Goal: Information Seeking & Learning: Learn about a topic

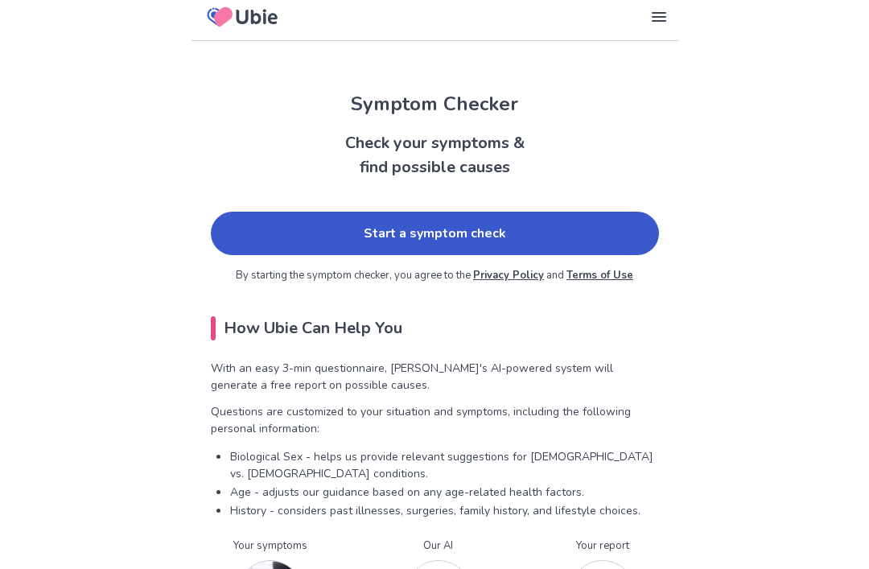
scroll to position [9, 0]
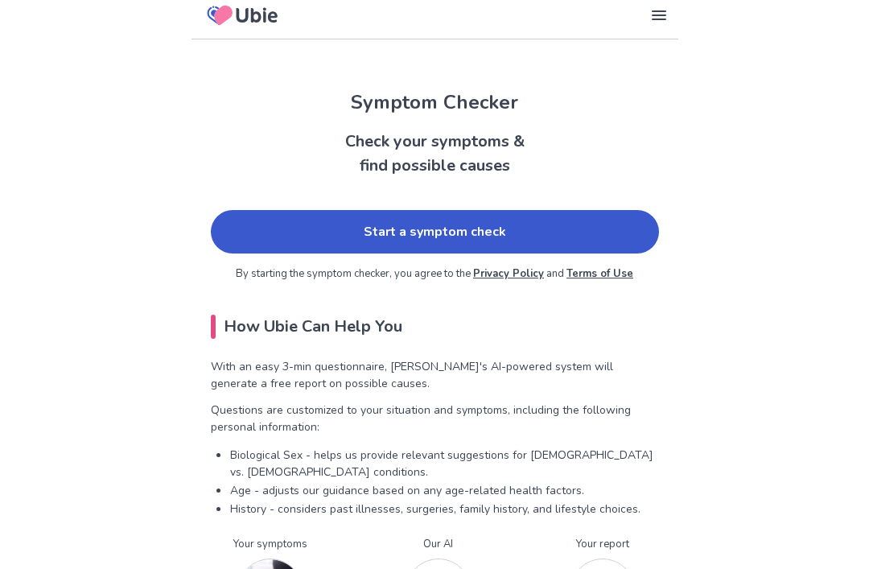
click at [259, 230] on link "Start a symptom check" at bounding box center [435, 231] width 448 height 43
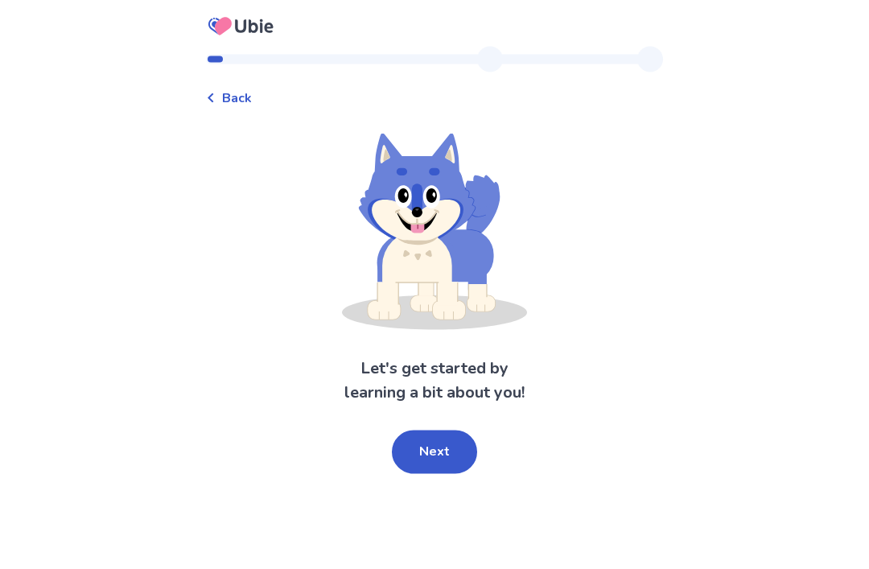
click at [443, 434] on button "Next" at bounding box center [434, 451] width 85 height 43
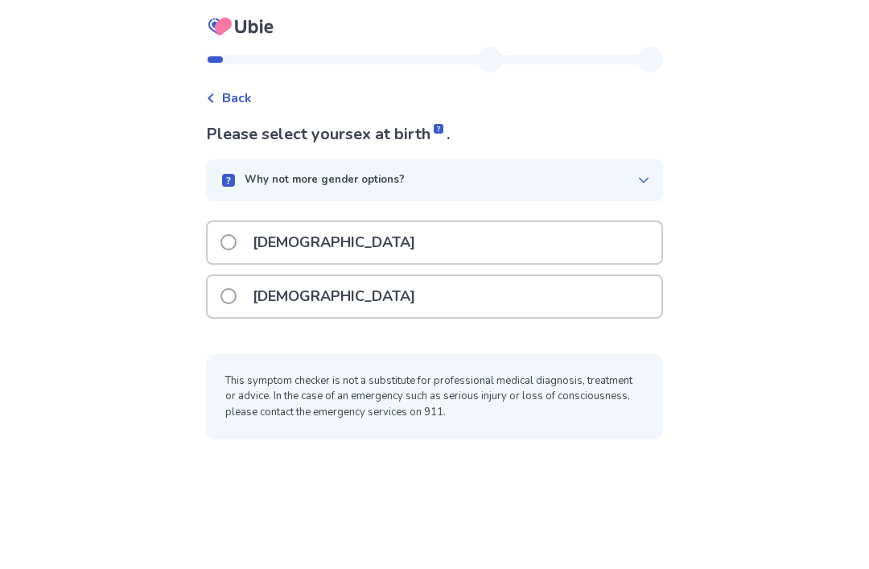
click at [611, 276] on div "[DEMOGRAPHIC_DATA]" at bounding box center [435, 296] width 454 height 41
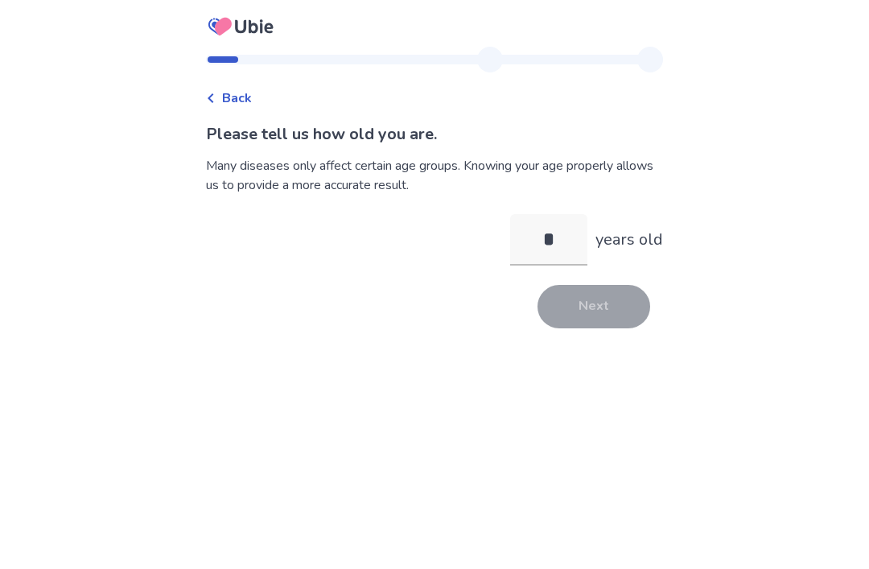
type input "**"
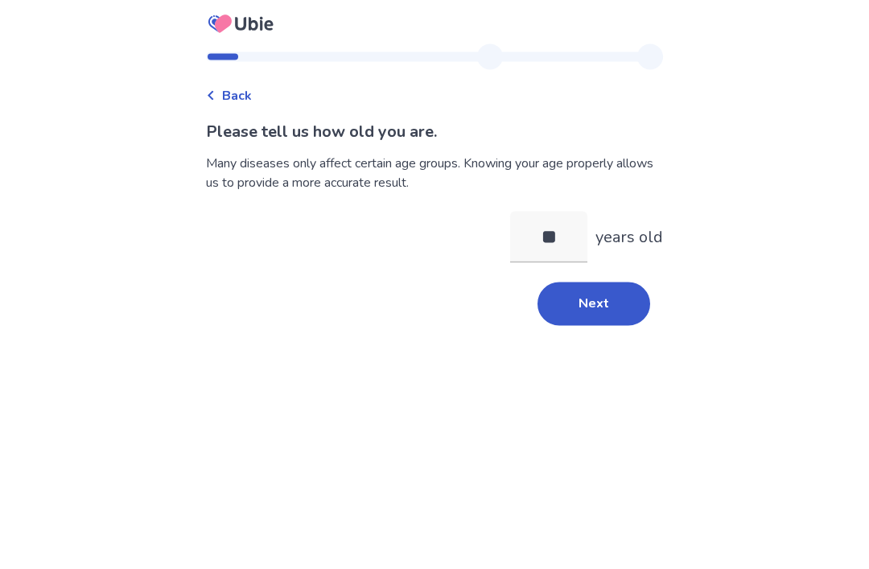
click at [614, 302] on button "Next" at bounding box center [593, 306] width 113 height 43
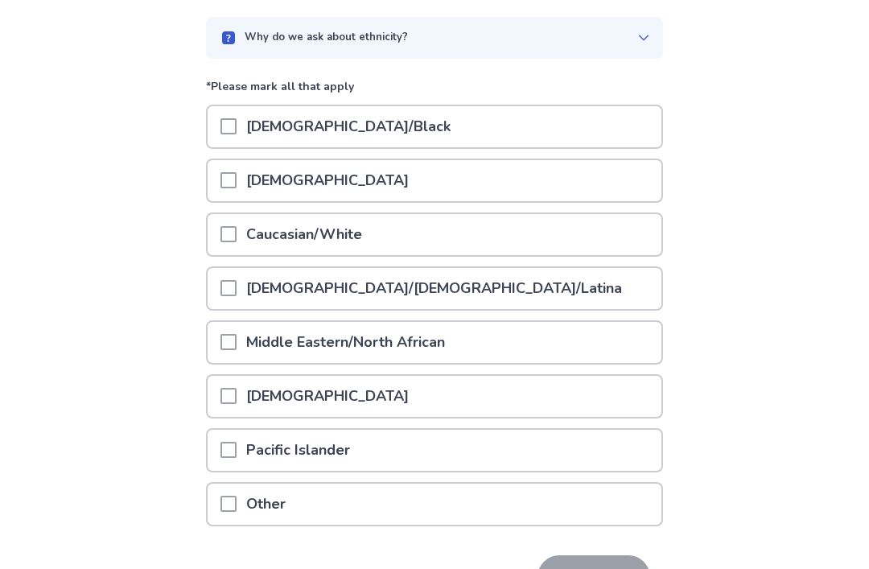
scroll to position [158, 0]
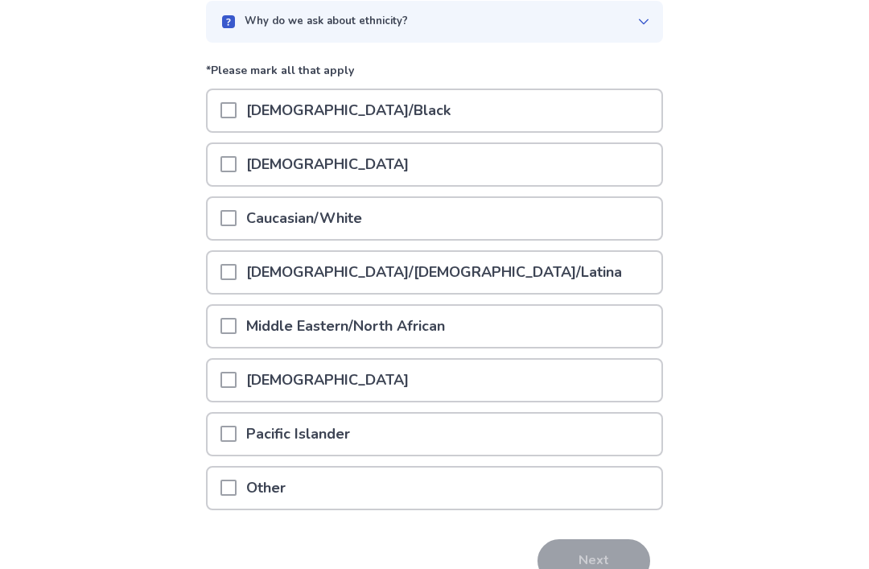
click at [231, 224] on span at bounding box center [228, 218] width 16 height 16
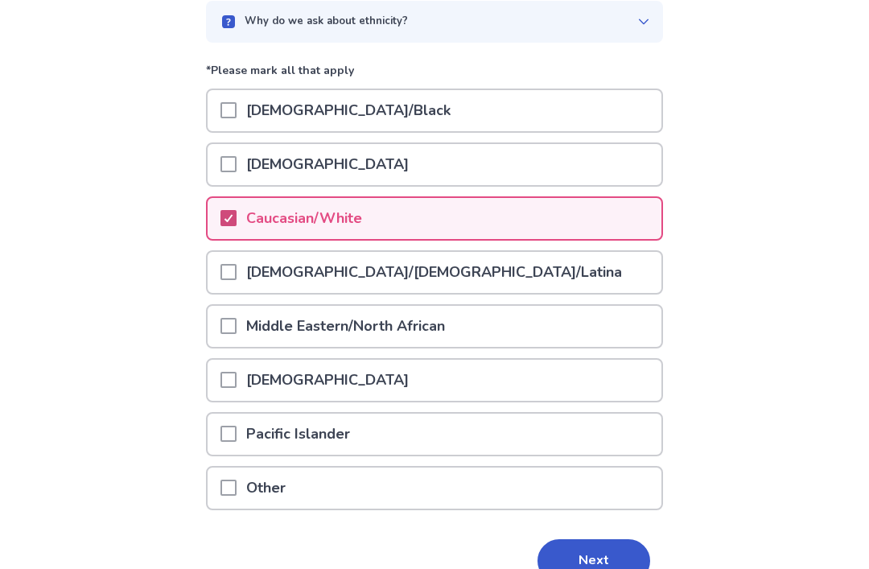
click at [606, 557] on button "Next" at bounding box center [593, 560] width 113 height 43
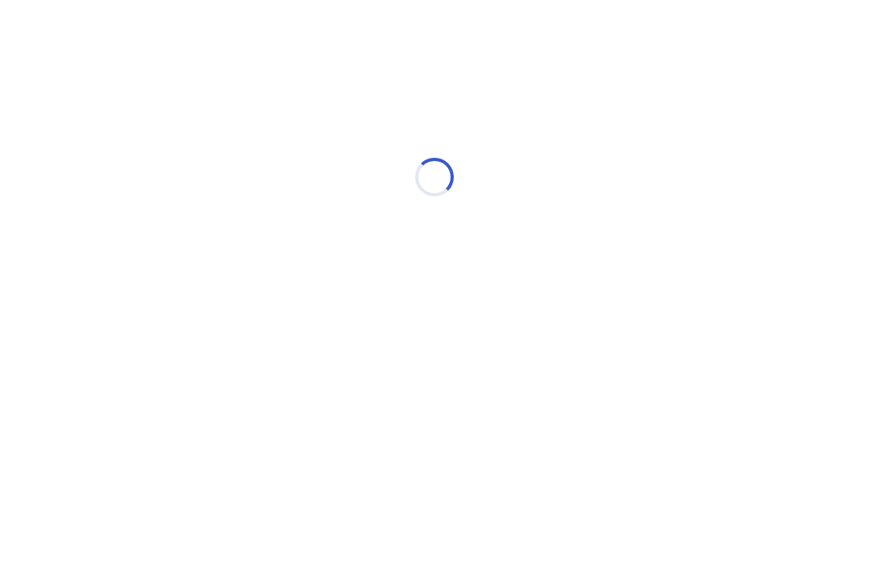
scroll to position [0, 0]
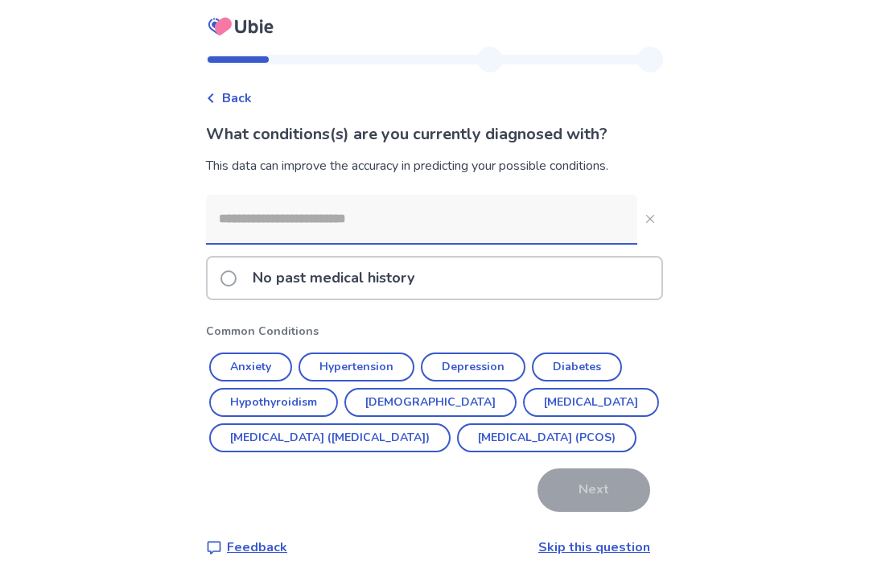
click at [265, 366] on button "Anxiety" at bounding box center [250, 366] width 83 height 29
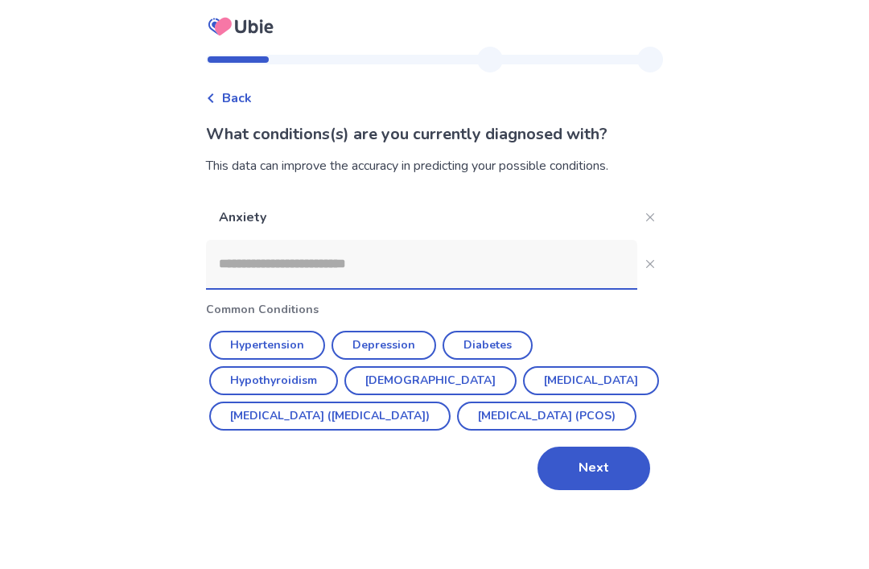
click at [417, 343] on button "Depression" at bounding box center [383, 345] width 105 height 29
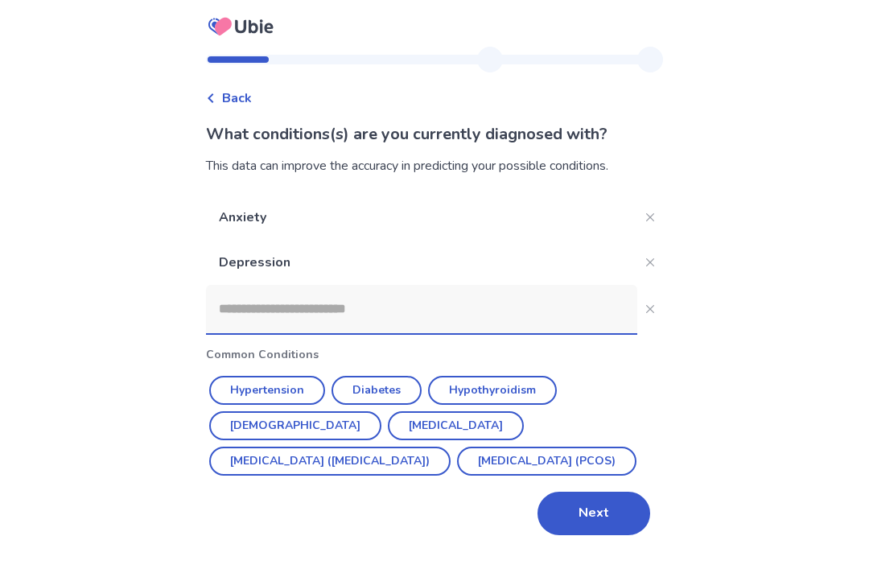
click at [610, 503] on button "Next" at bounding box center [593, 512] width 113 height 43
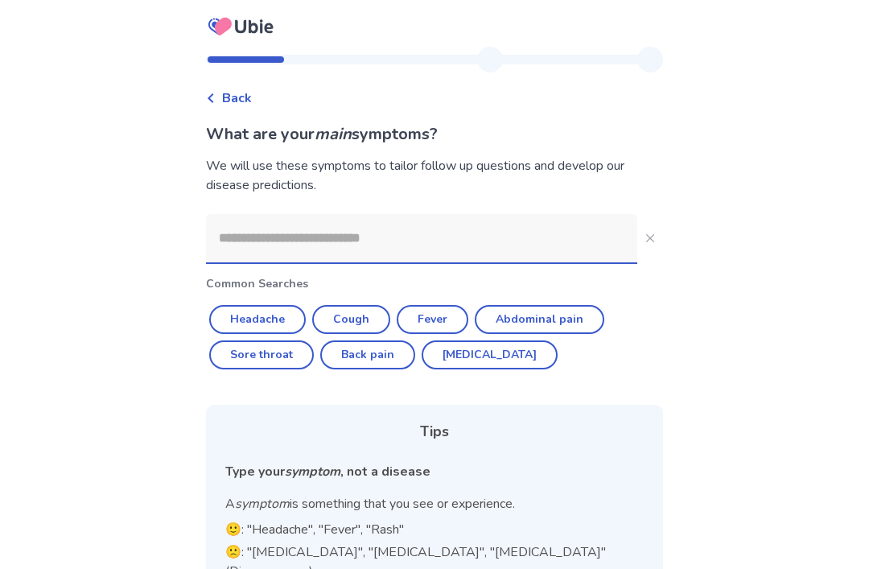
scroll to position [2, 0]
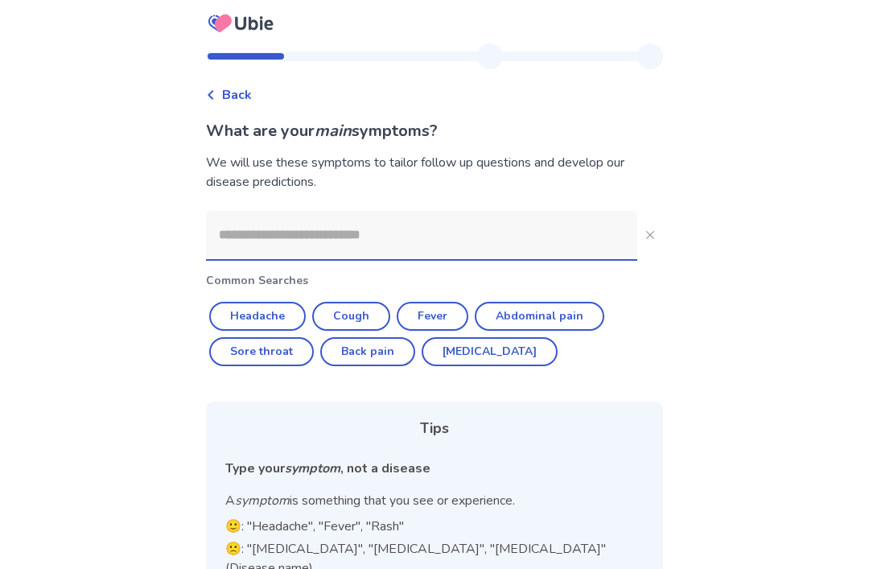
click at [536, 236] on input at bounding box center [421, 236] width 431 height 48
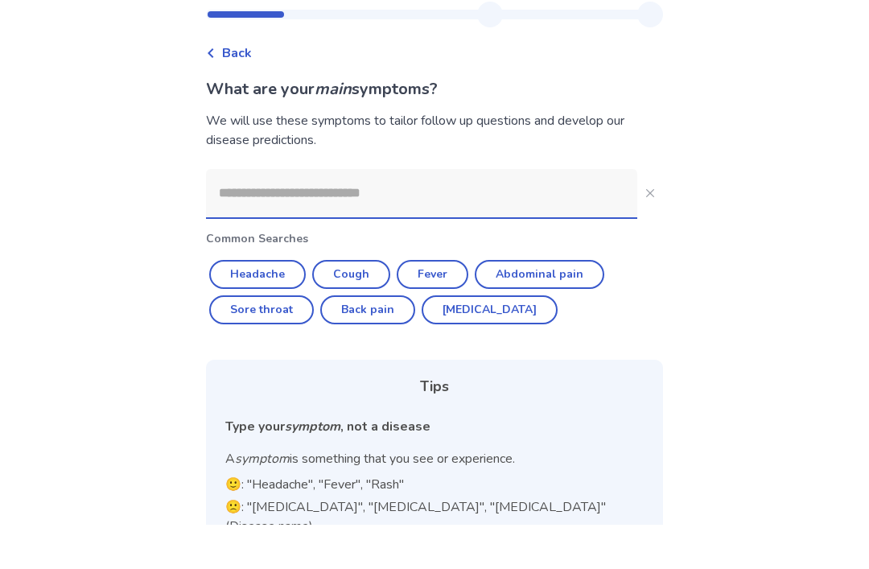
scroll to position [4, 0]
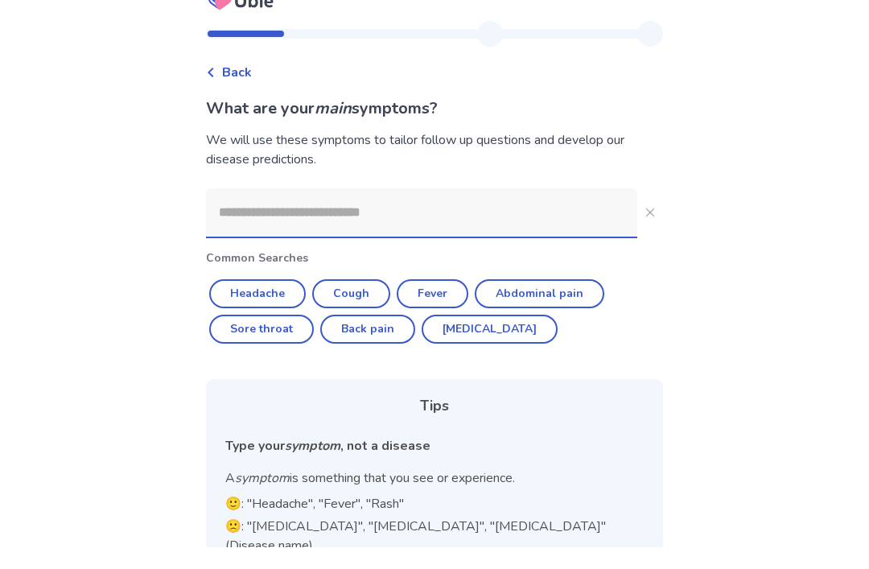
click at [279, 301] on button "Headache" at bounding box center [257, 315] width 97 height 29
type input "********"
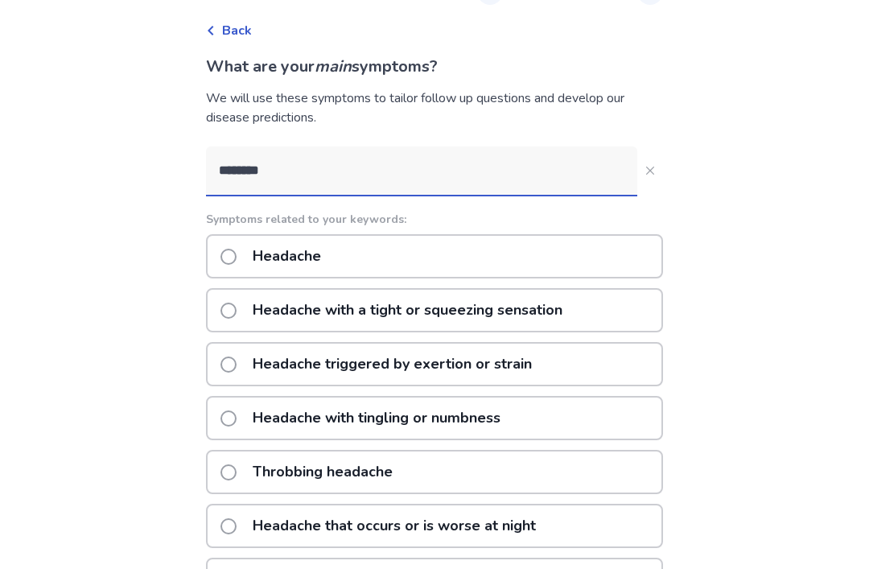
scroll to position [65, 0]
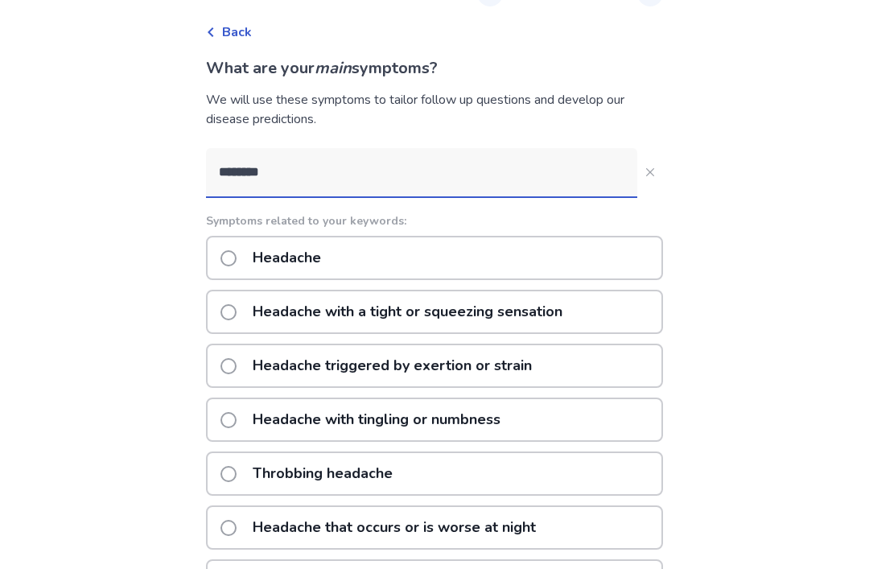
click at [616, 256] on div "Headache" at bounding box center [434, 258] width 457 height 44
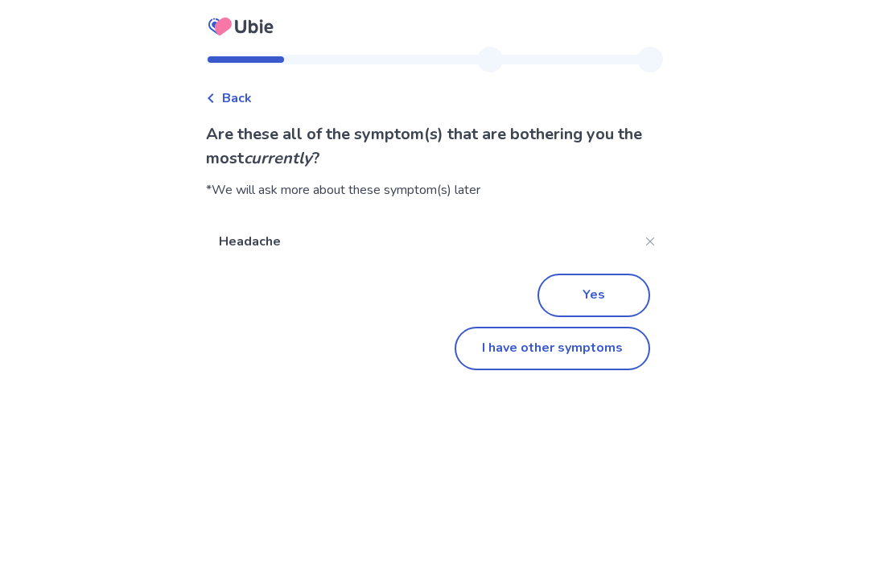
click at [602, 349] on button "I have other symptoms" at bounding box center [551, 348] width 195 height 43
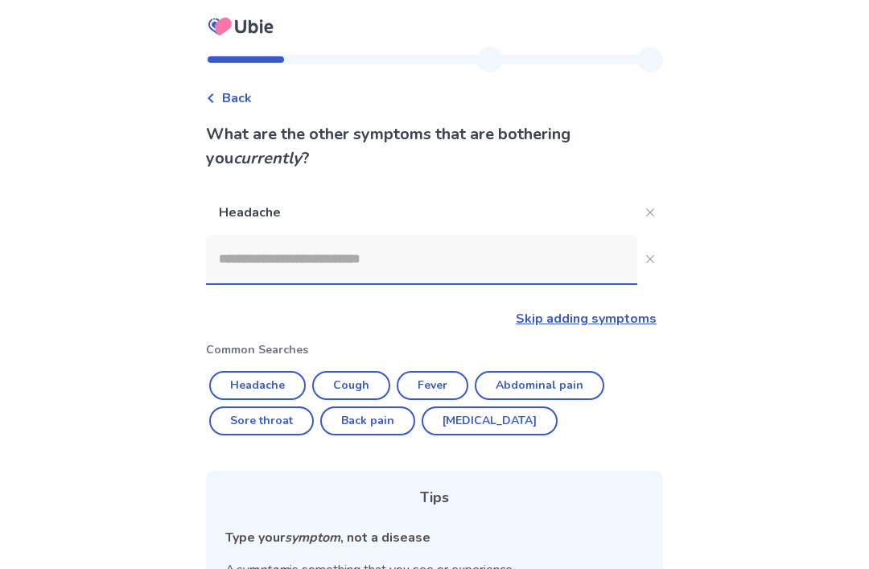
scroll to position [117, 0]
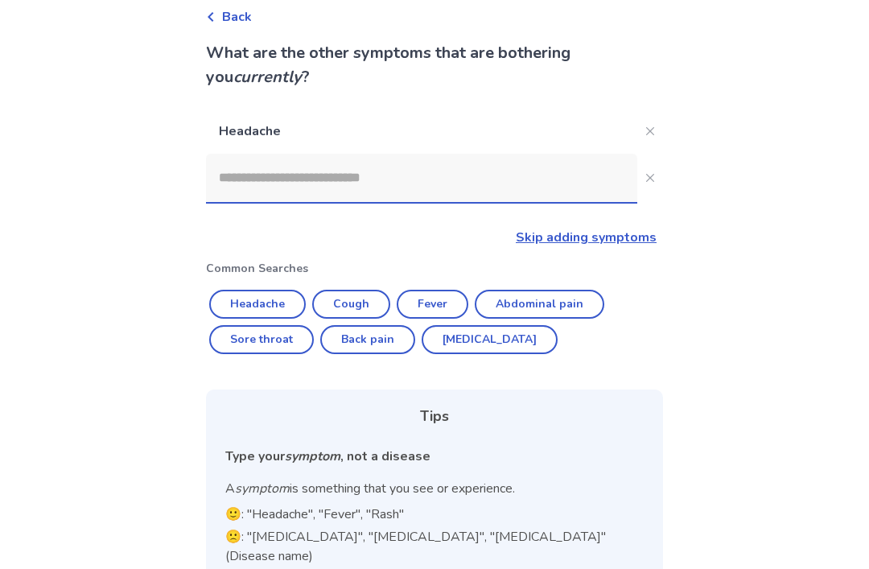
click at [535, 180] on input at bounding box center [421, 178] width 431 height 48
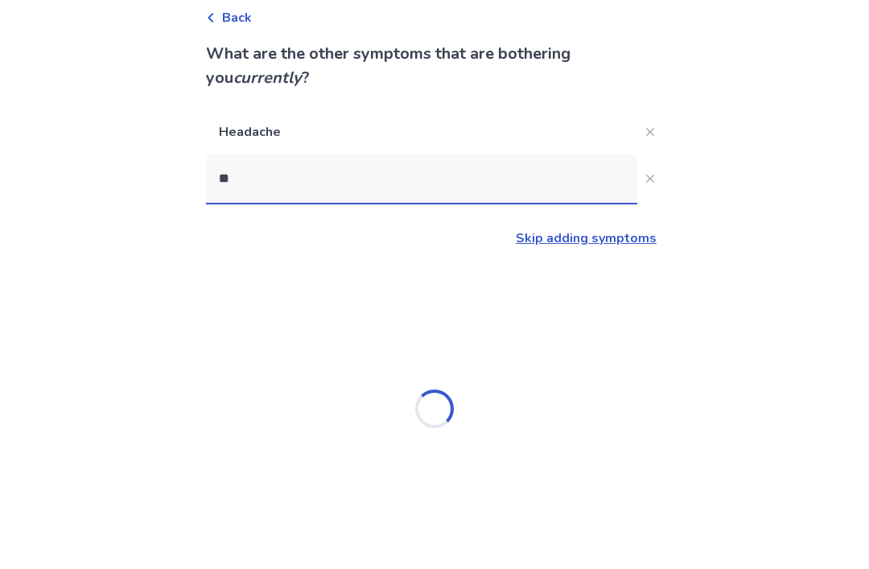
type input "***"
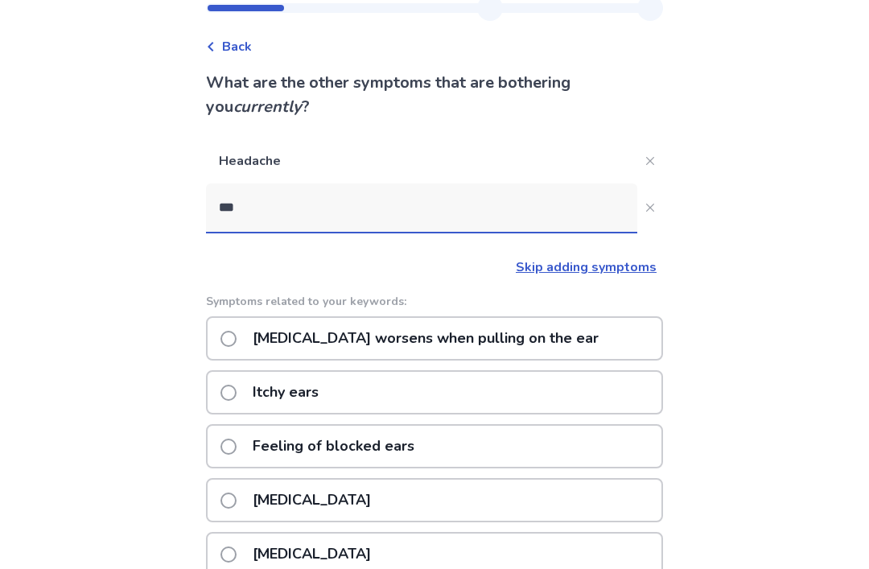
click at [435, 491] on div "[MEDICAL_DATA]" at bounding box center [434, 500] width 457 height 44
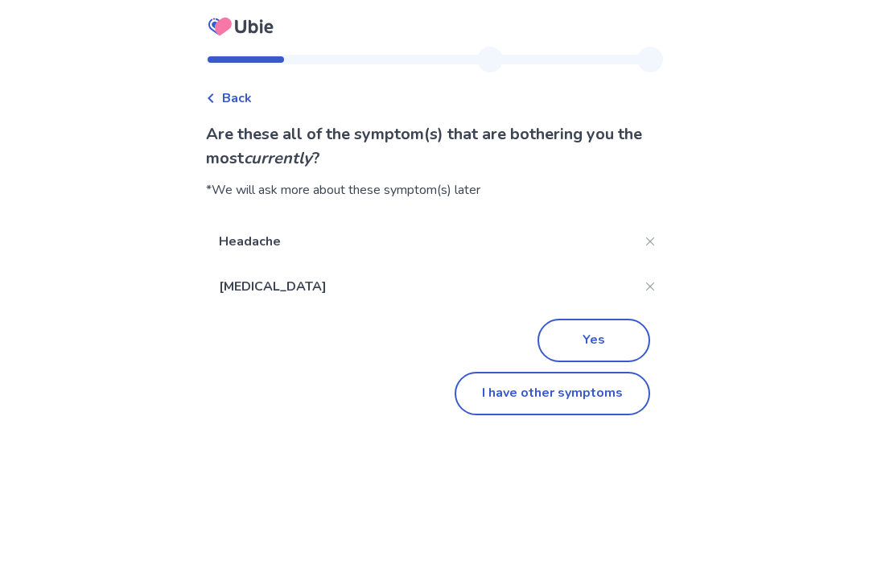
click at [612, 372] on button "I have other symptoms" at bounding box center [551, 393] width 195 height 43
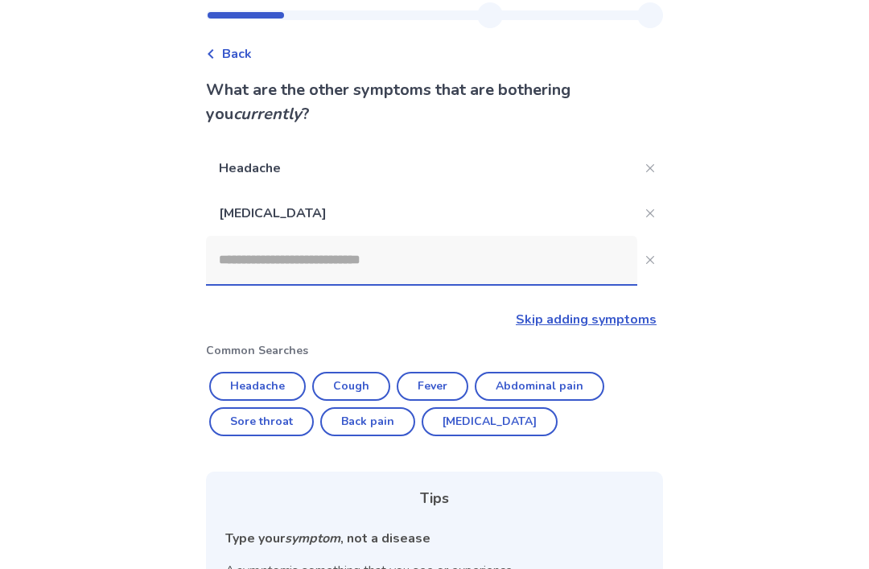
scroll to position [51, 0]
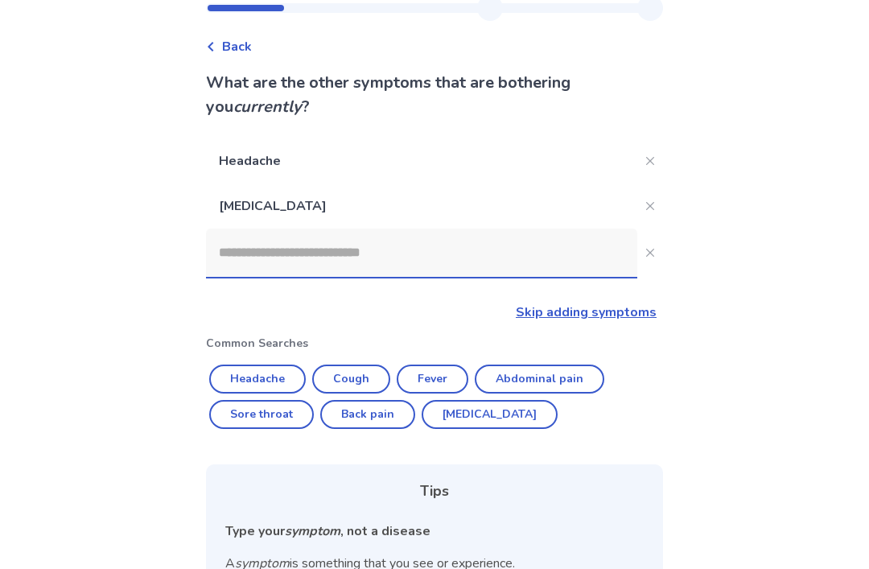
click at [435, 242] on input at bounding box center [421, 252] width 431 height 48
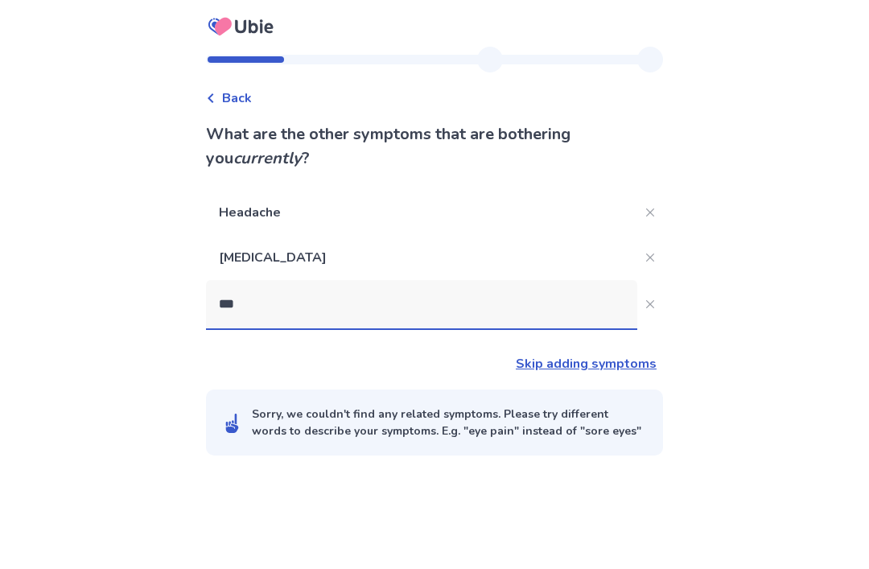
type input "****"
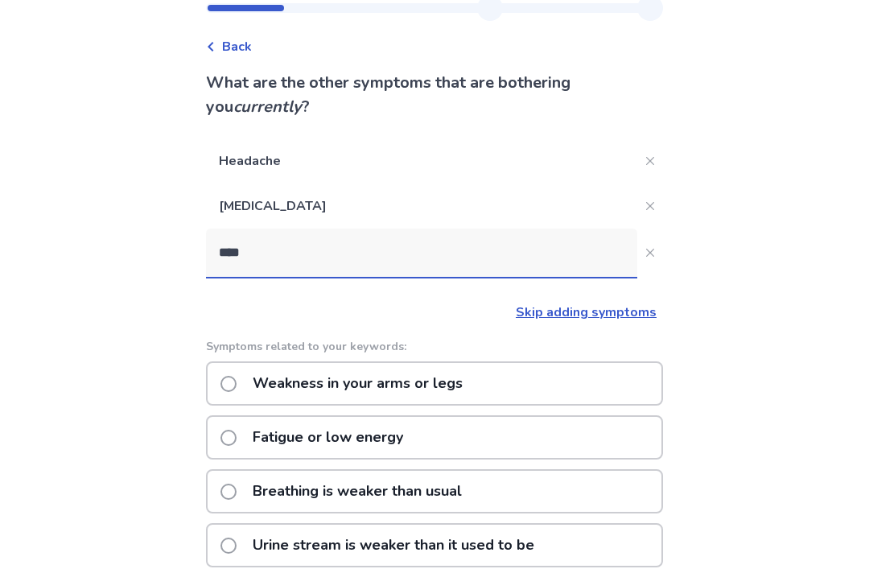
click at [606, 432] on div "Fatigue or low energy" at bounding box center [434, 437] width 457 height 44
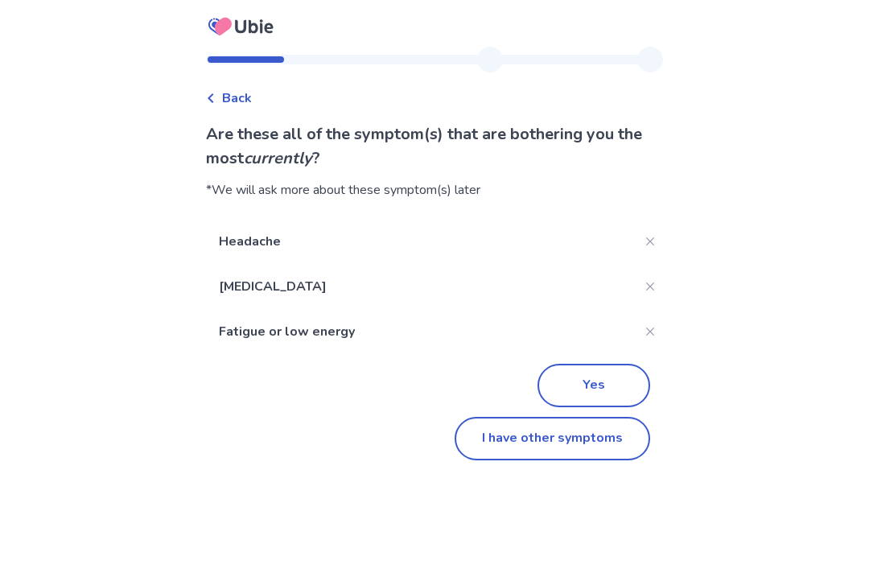
click at [606, 417] on button "I have other symptoms" at bounding box center [551, 438] width 195 height 43
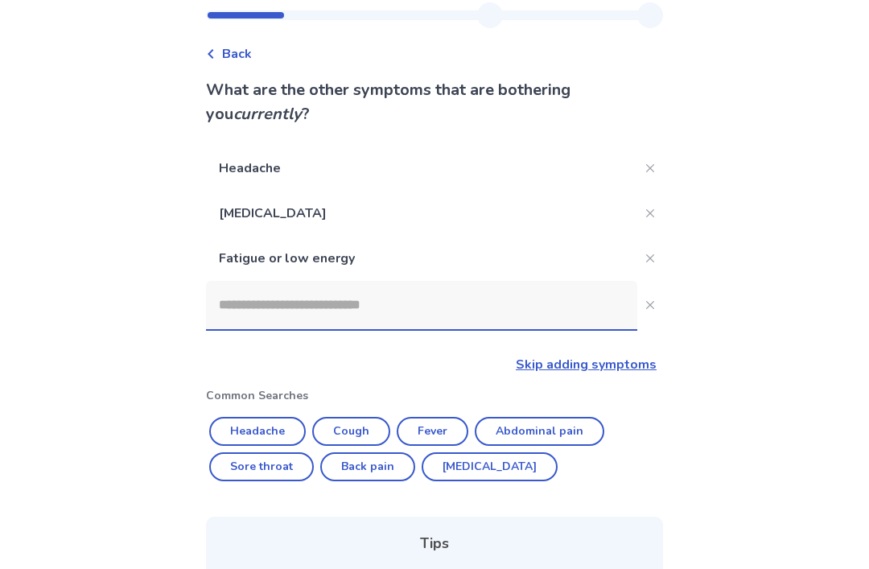
scroll to position [51, 0]
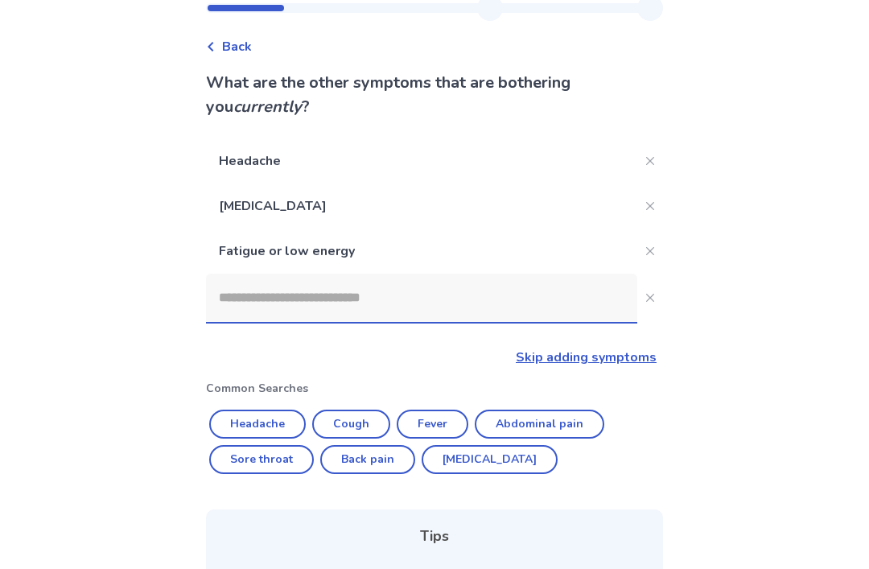
click at [571, 303] on input at bounding box center [421, 297] width 431 height 48
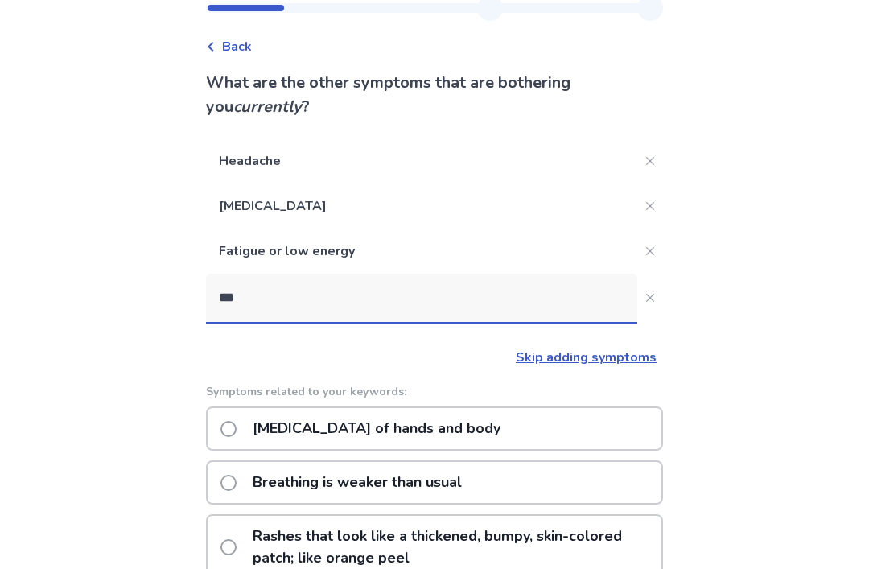
type input "****"
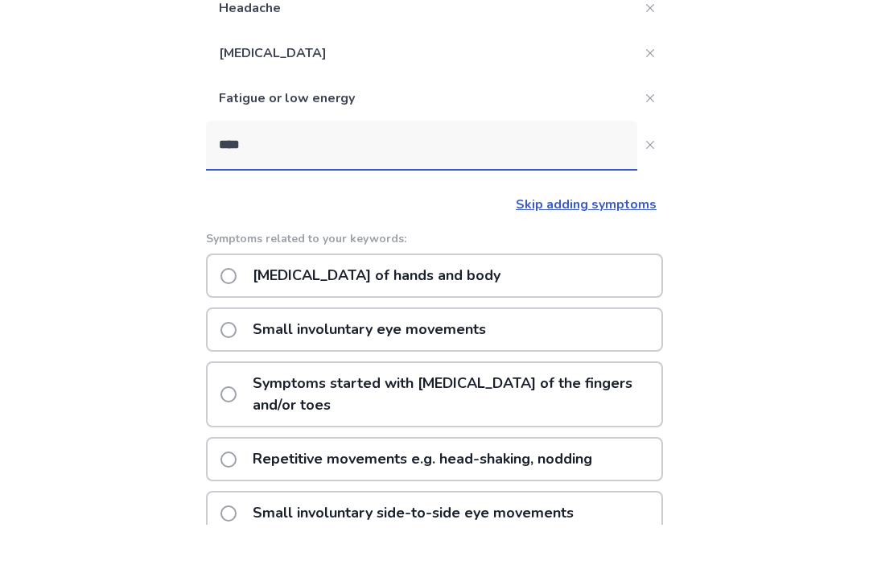
scroll to position [161, 0]
click at [595, 297] on div "[MEDICAL_DATA] of hands and body" at bounding box center [434, 319] width 457 height 44
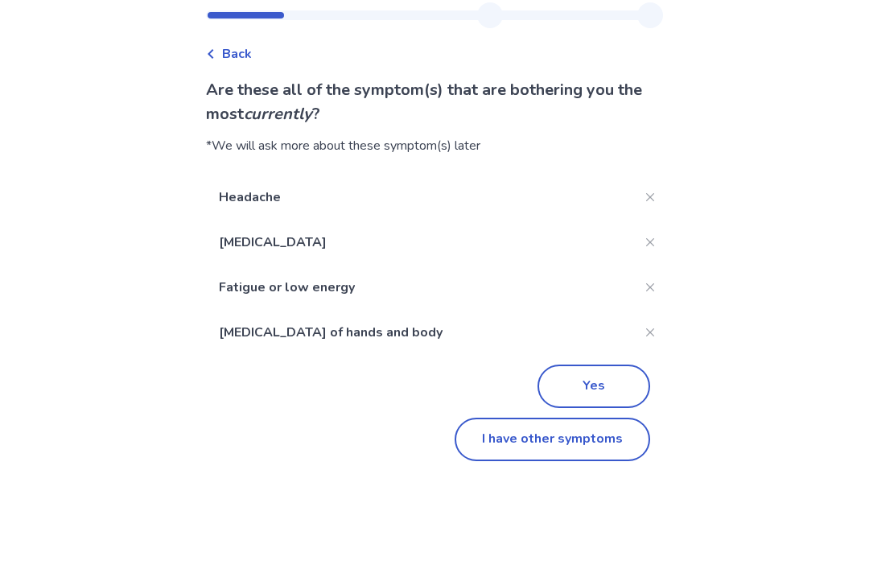
scroll to position [44, 0]
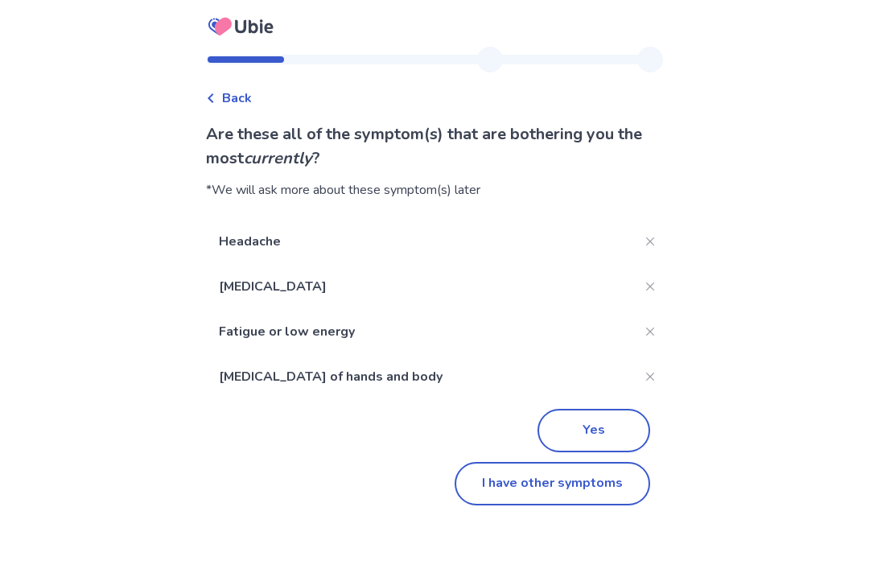
click at [606, 462] on button "I have other symptoms" at bounding box center [551, 483] width 195 height 43
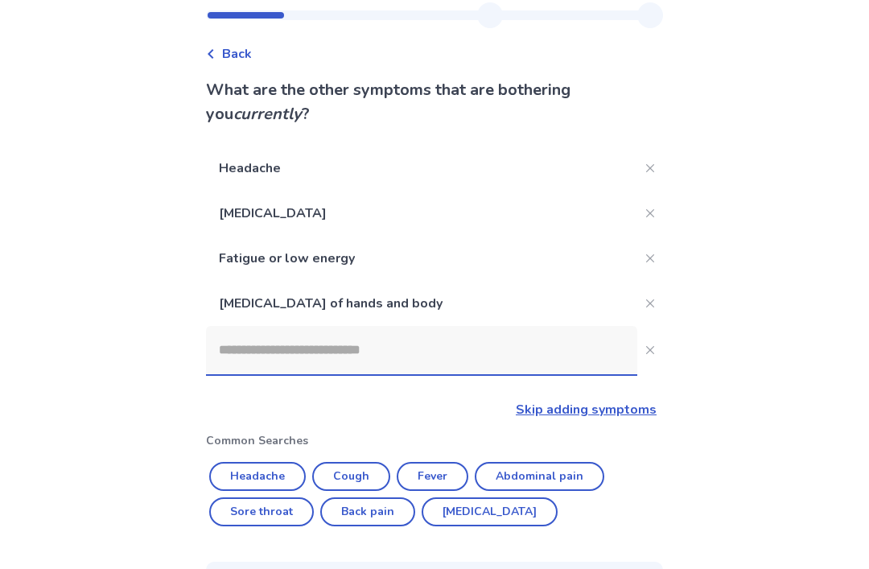
scroll to position [257, 0]
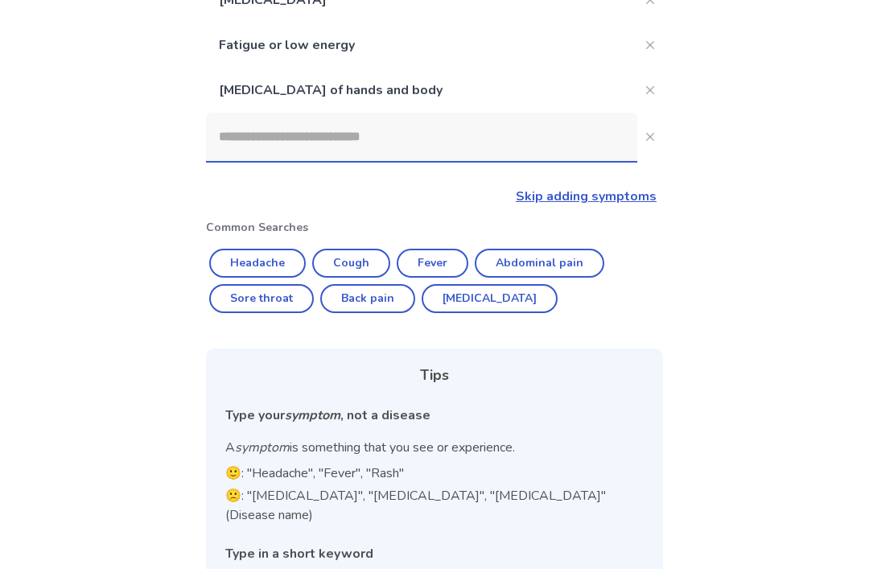
click at [565, 142] on input at bounding box center [421, 137] width 431 height 48
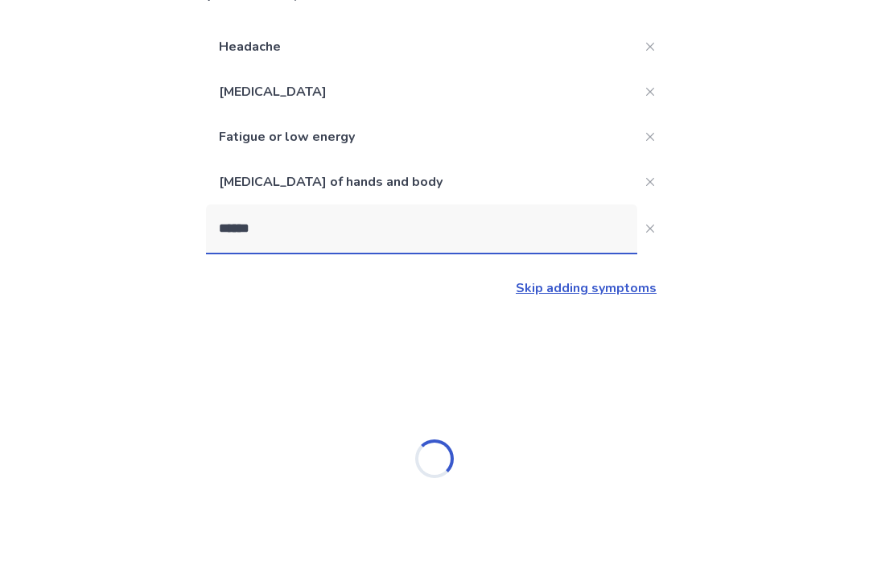
scroll to position [138, 0]
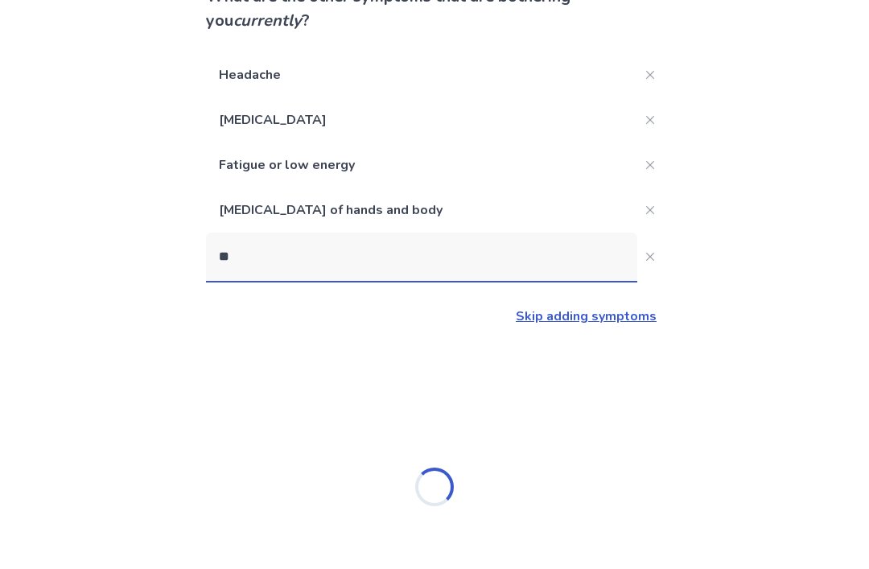
type input "*"
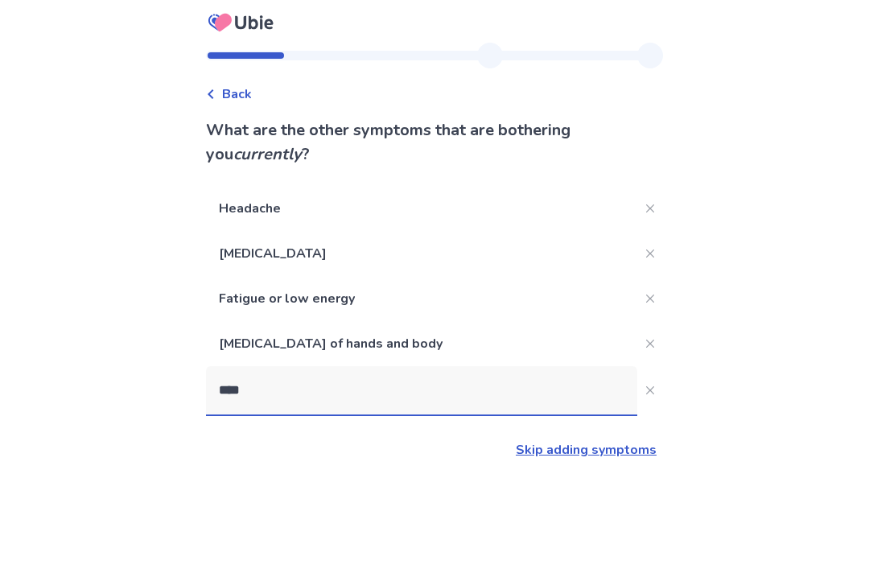
scroll to position [4, 0]
type input "*"
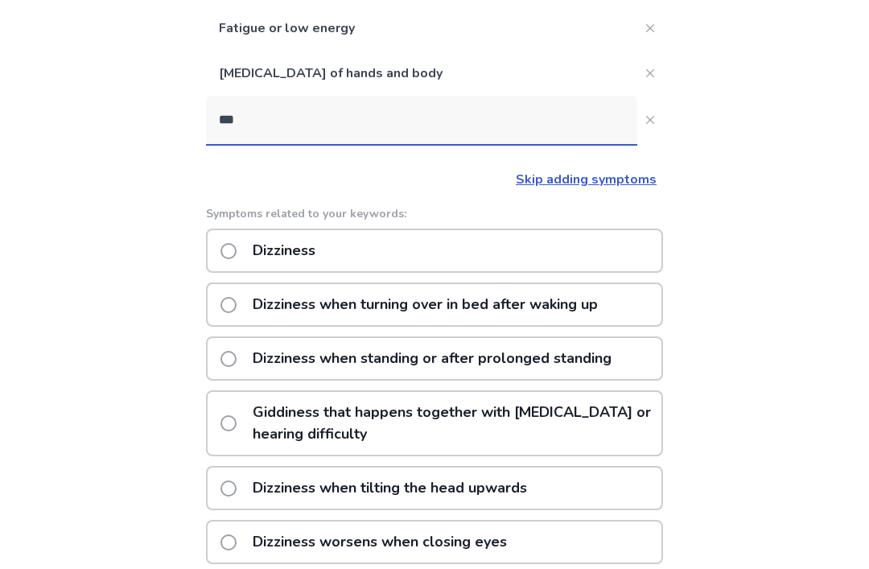
scroll to position [184, 0]
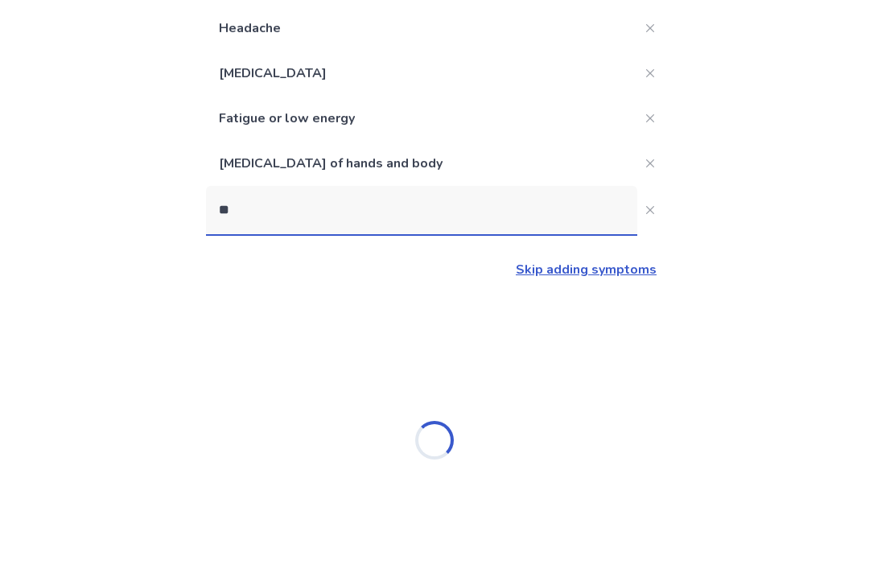
type input "*"
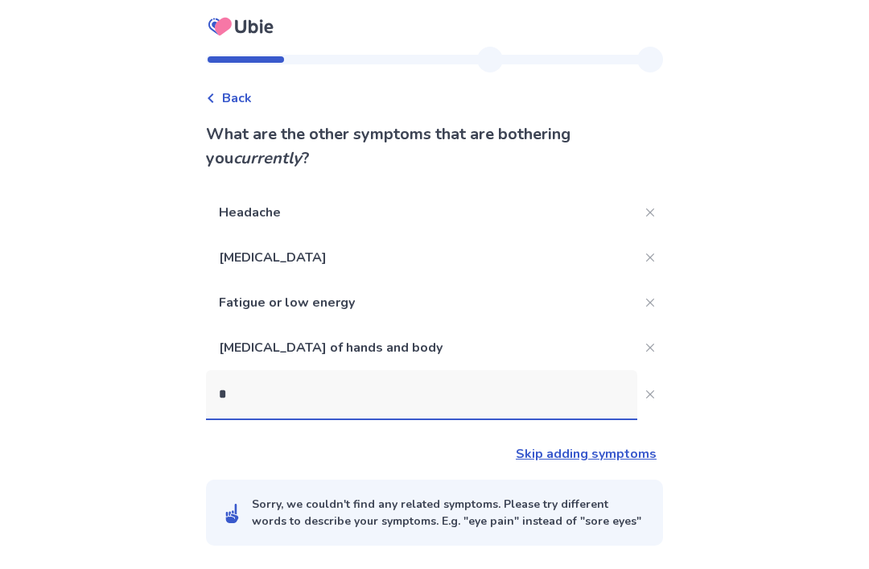
scroll to position [0, 0]
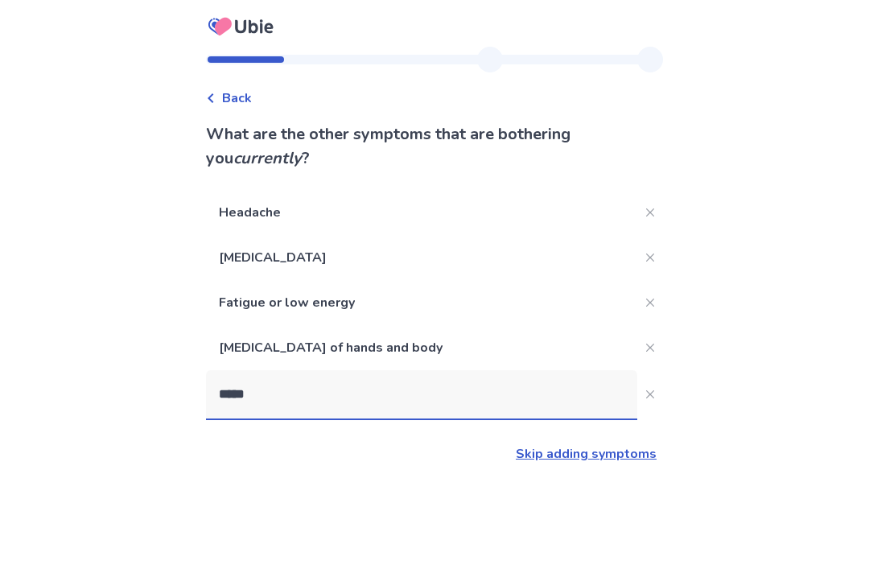
type input "******"
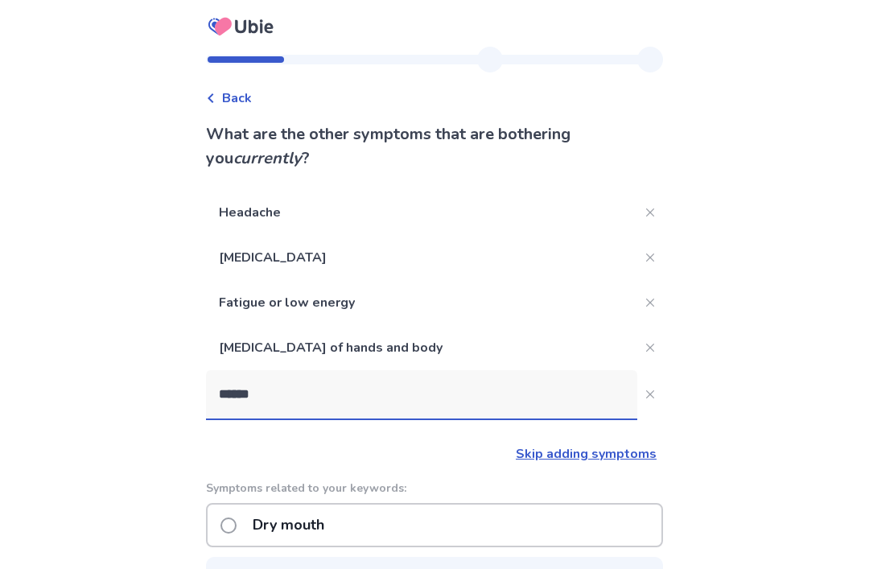
click at [641, 505] on div "Dry mouth" at bounding box center [434, 525] width 457 height 44
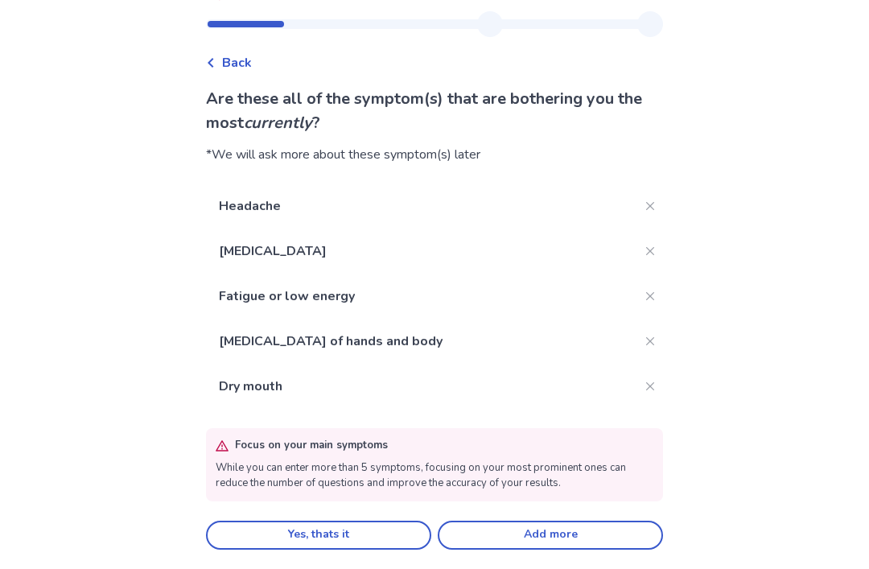
scroll to position [51, 0]
click at [639, 238] on button "Close" at bounding box center [650, 251] width 26 height 26
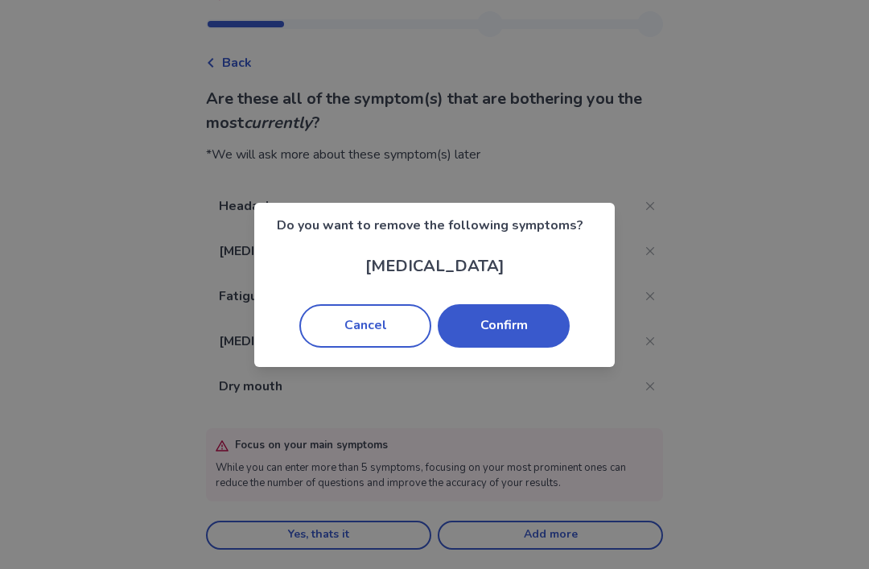
click at [532, 325] on button "Confirm" at bounding box center [504, 325] width 132 height 43
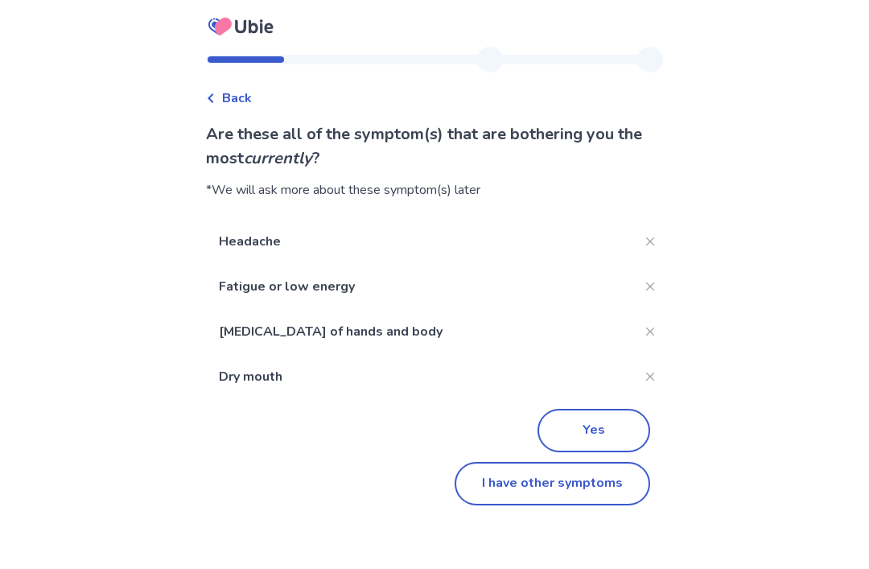
click at [637, 228] on button "Close" at bounding box center [650, 241] width 26 height 26
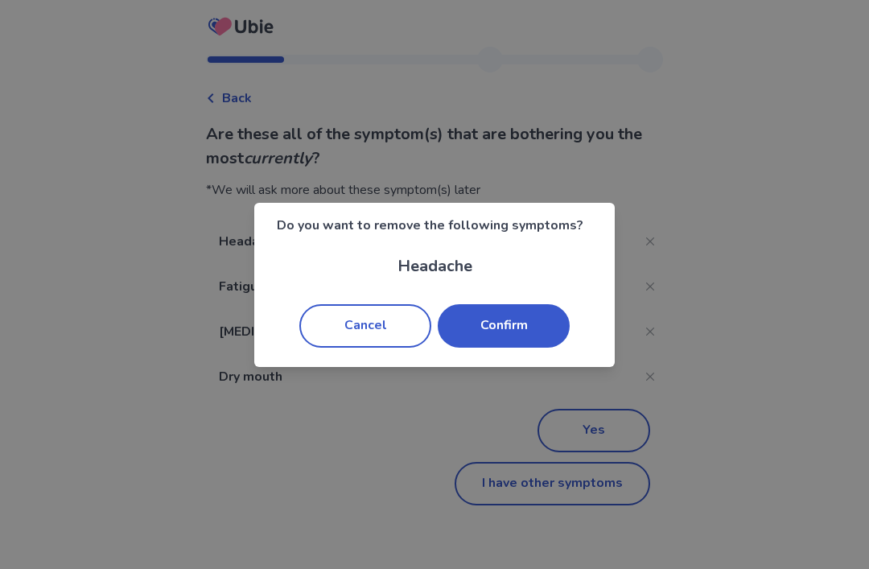
click at [532, 329] on button "Confirm" at bounding box center [504, 325] width 132 height 43
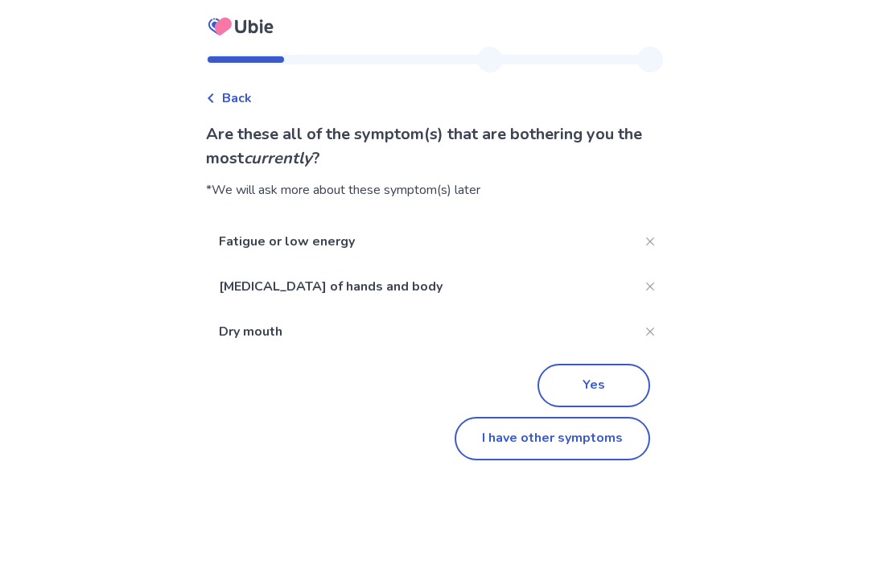
click at [610, 417] on button "I have other symptoms" at bounding box center [551, 438] width 195 height 43
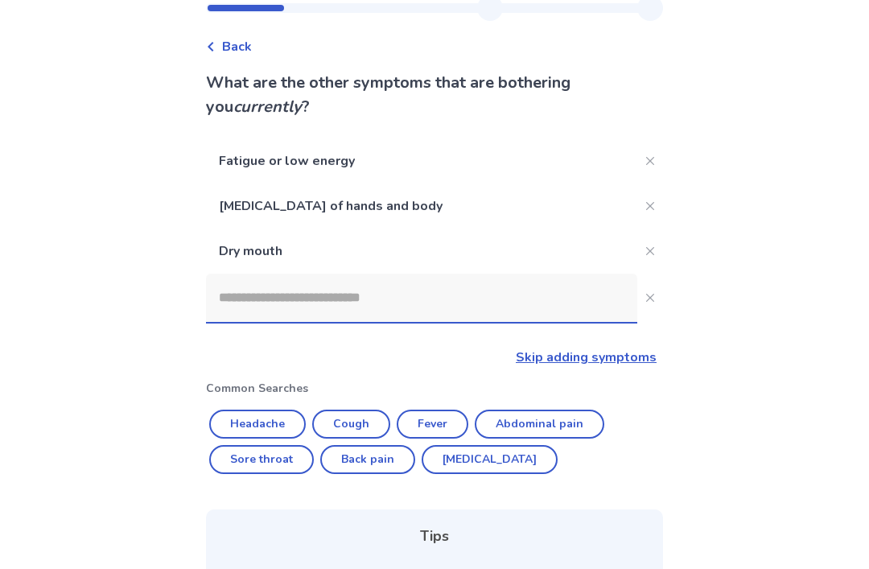
click at [531, 304] on input at bounding box center [421, 297] width 431 height 48
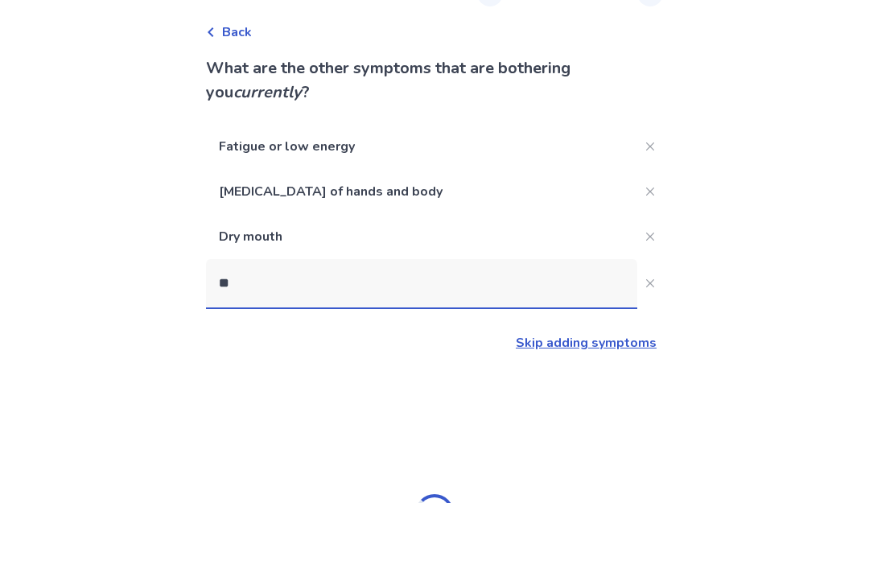
type input "*"
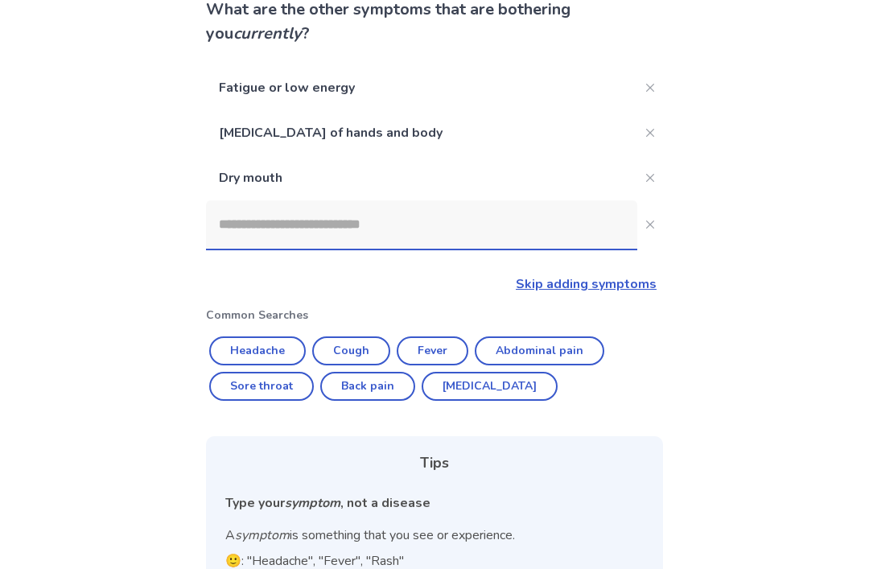
scroll to position [125, 0]
